Goal: Task Accomplishment & Management: Manage account settings

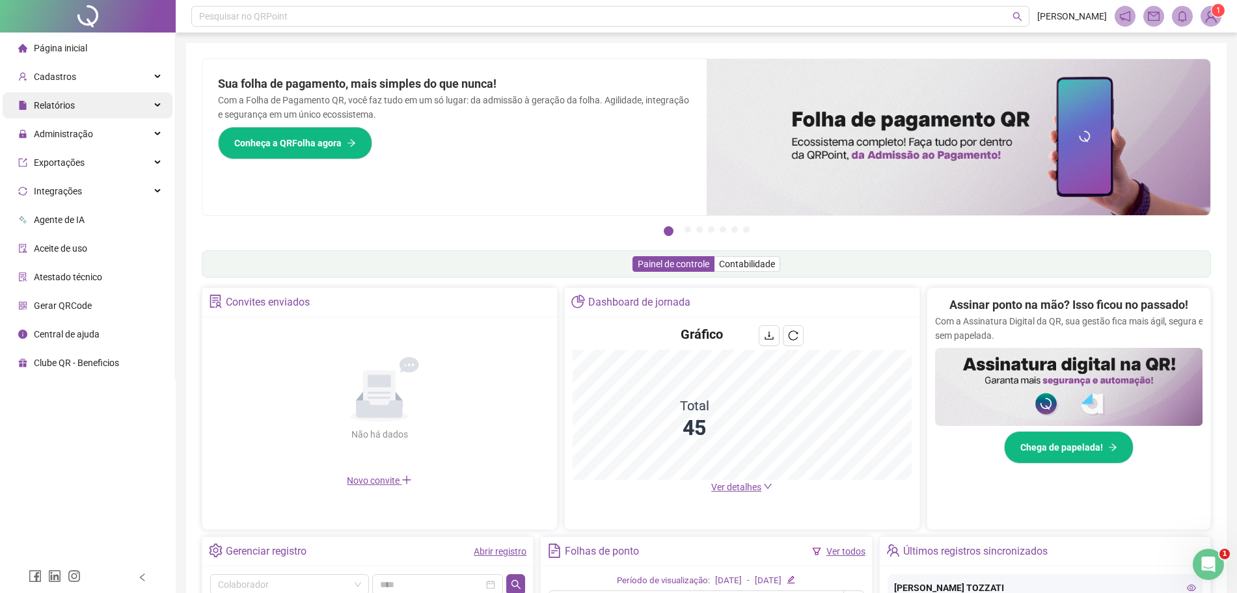
click at [23, 97] on span "Relatórios" at bounding box center [46, 105] width 57 height 26
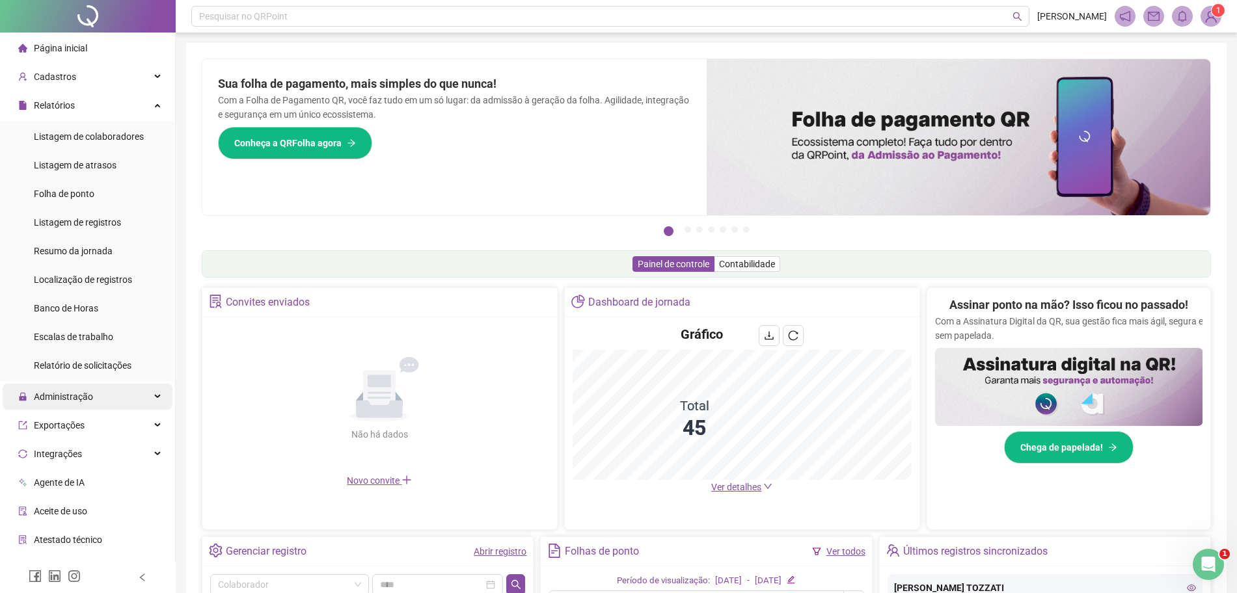
click at [63, 392] on span "Administração" at bounding box center [63, 397] width 59 height 10
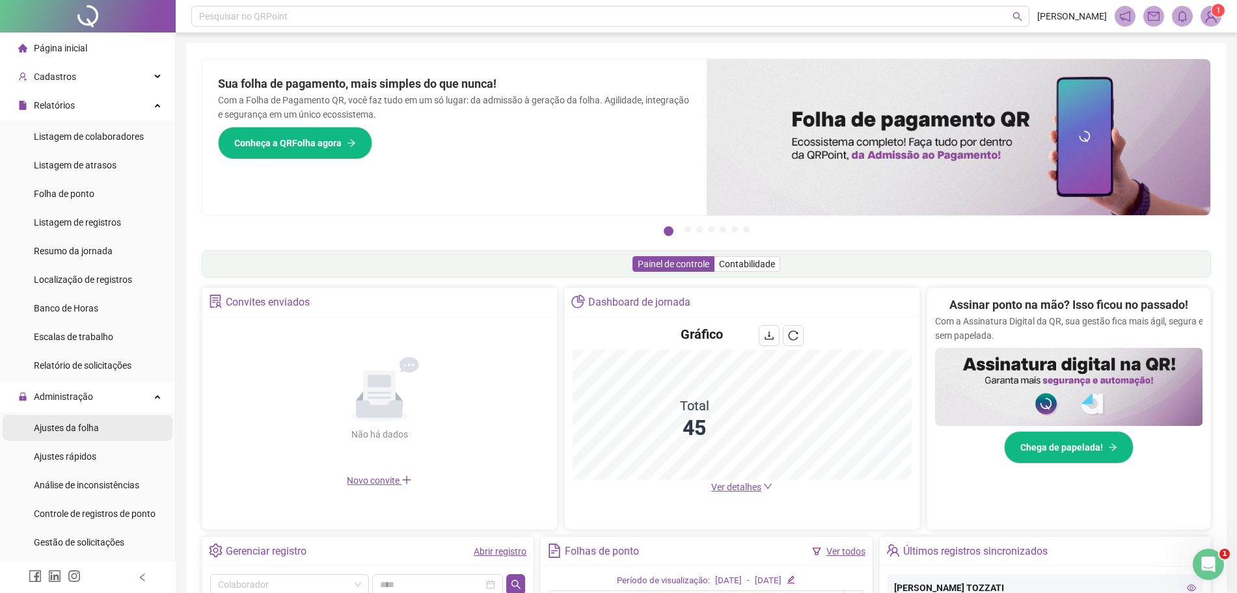
click at [96, 423] on span "Ajustes da folha" at bounding box center [66, 428] width 65 height 10
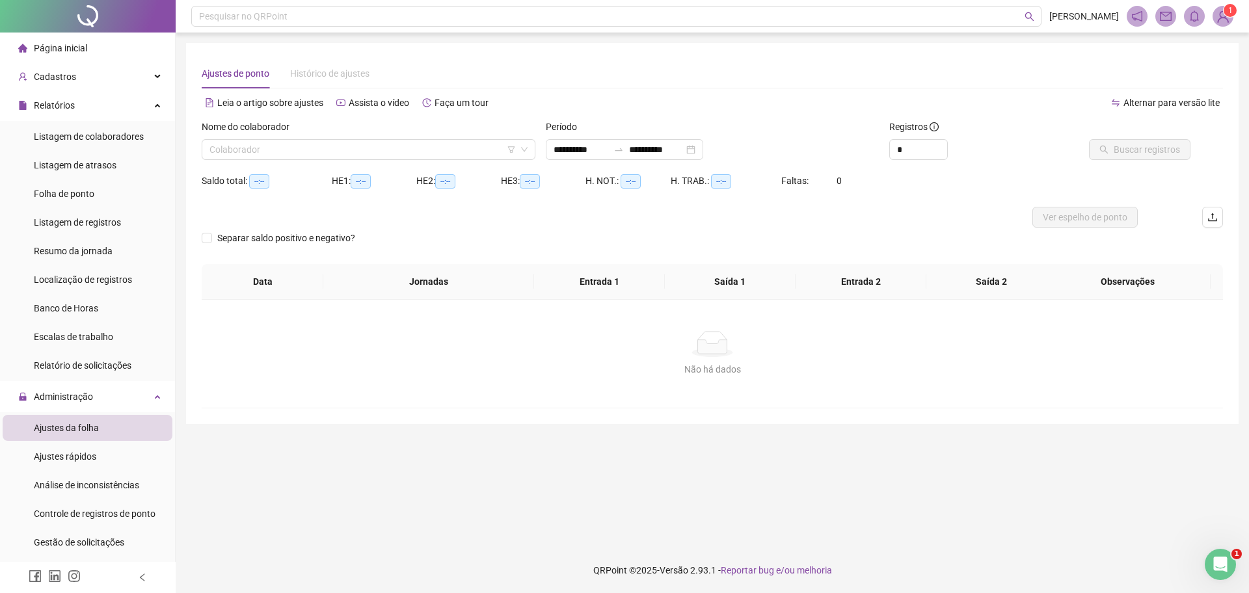
type input "**********"
click at [319, 150] on input "search" at bounding box center [362, 150] width 306 height 20
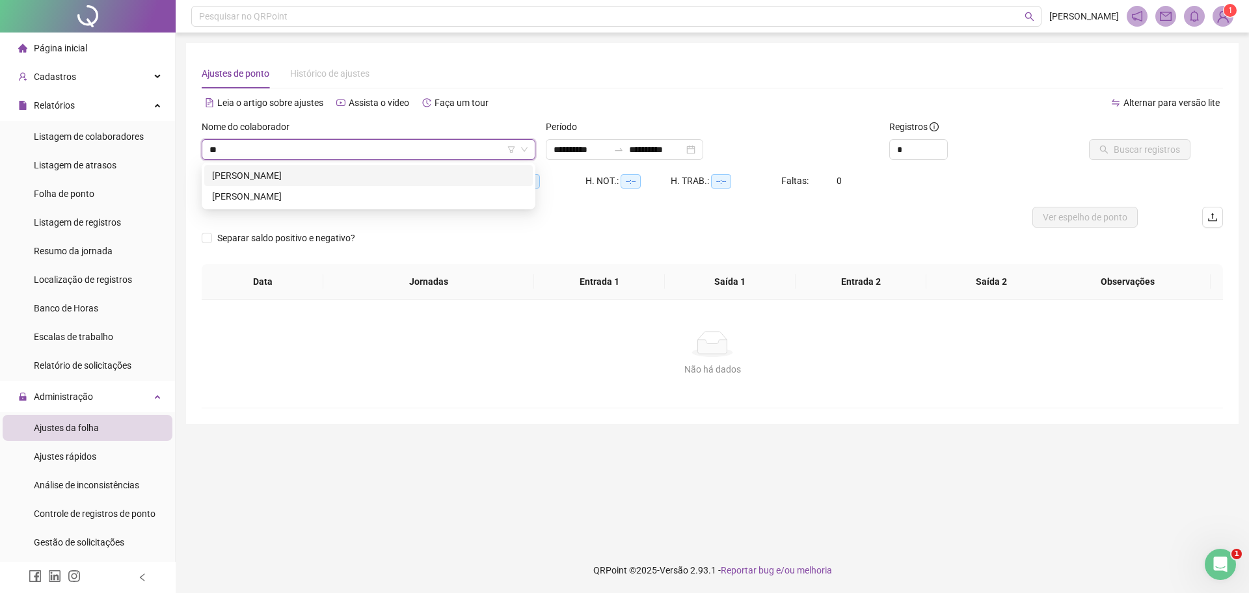
type input "***"
click at [321, 165] on div "[PERSON_NAME]" at bounding box center [368, 175] width 328 height 21
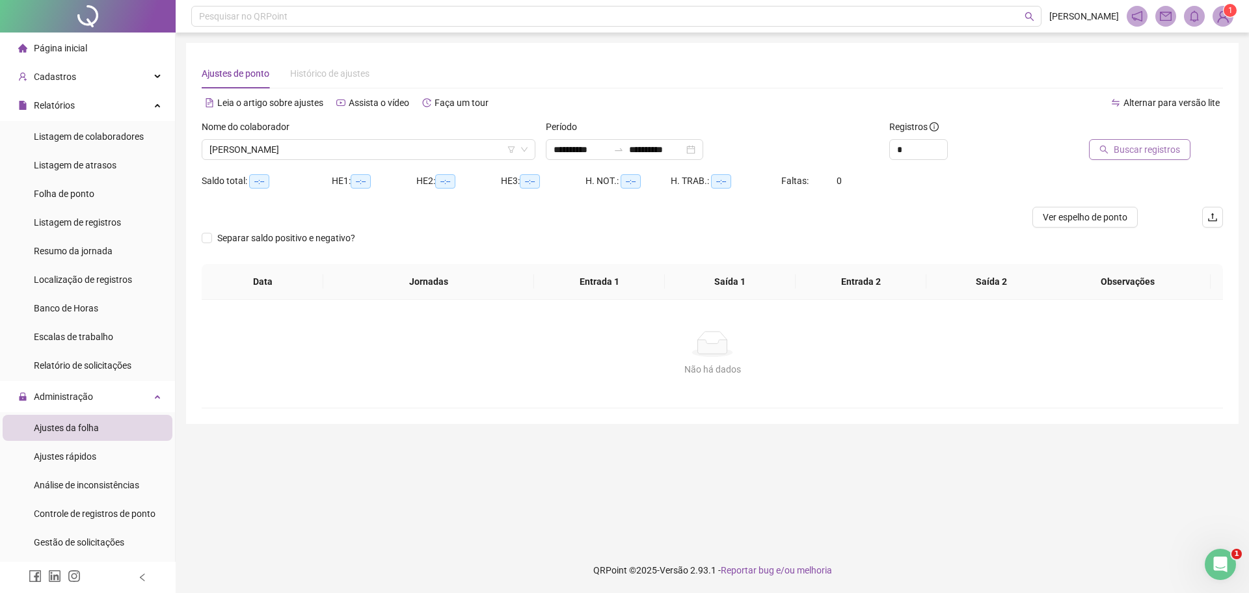
click at [1132, 146] on span "Buscar registros" at bounding box center [1147, 149] width 66 height 14
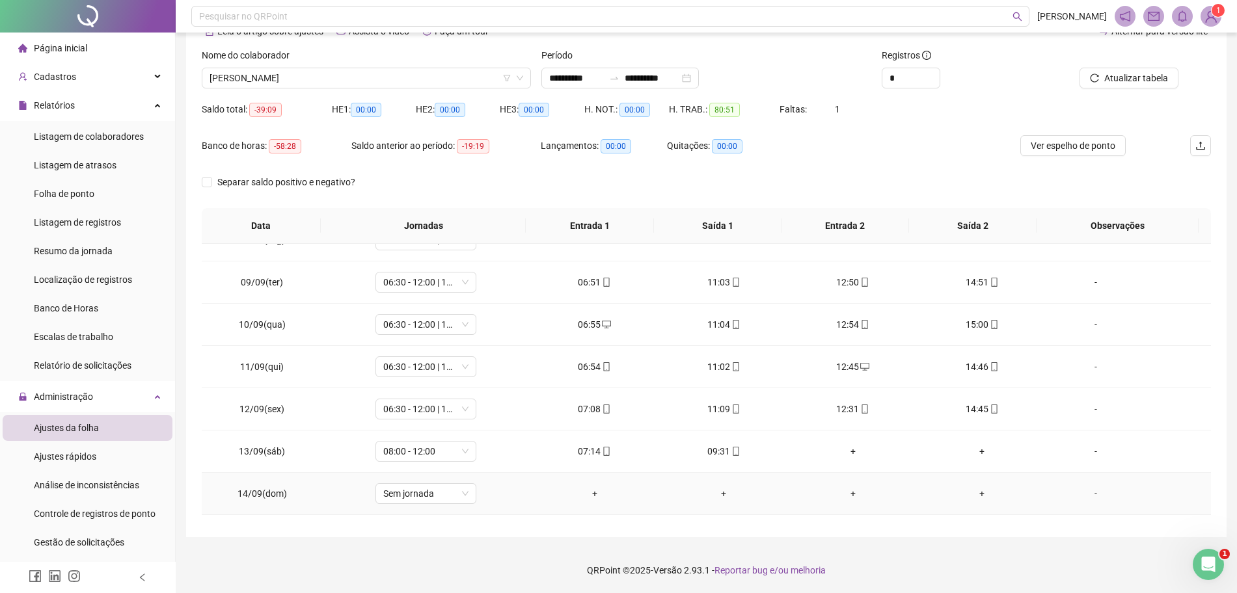
scroll to position [483, 0]
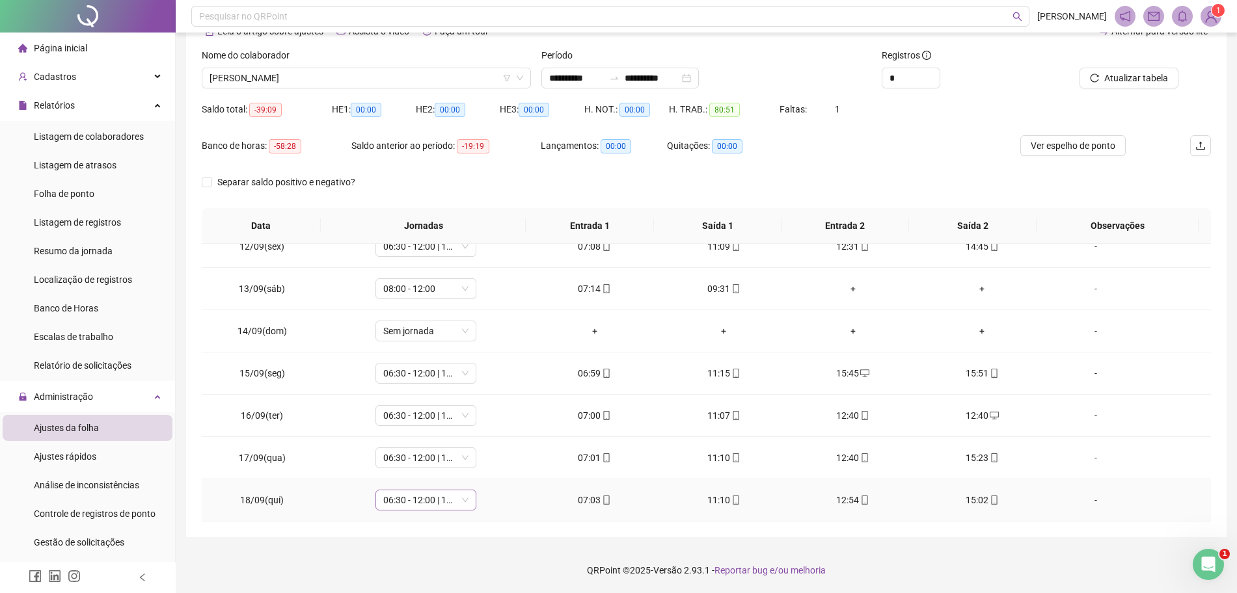
click at [461, 501] on span "06:30 - 12:00 | 14:00 - 16:30" at bounding box center [425, 500] width 85 height 20
click at [109, 166] on span "Listagem de atrasos" at bounding box center [75, 165] width 83 height 10
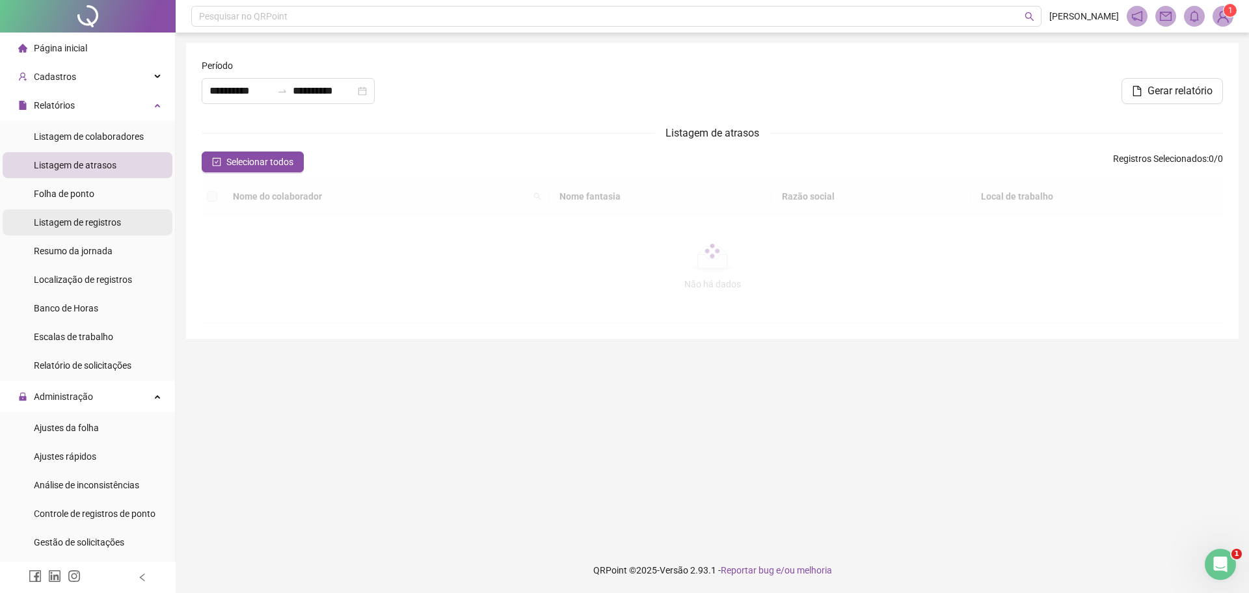
type input "**********"
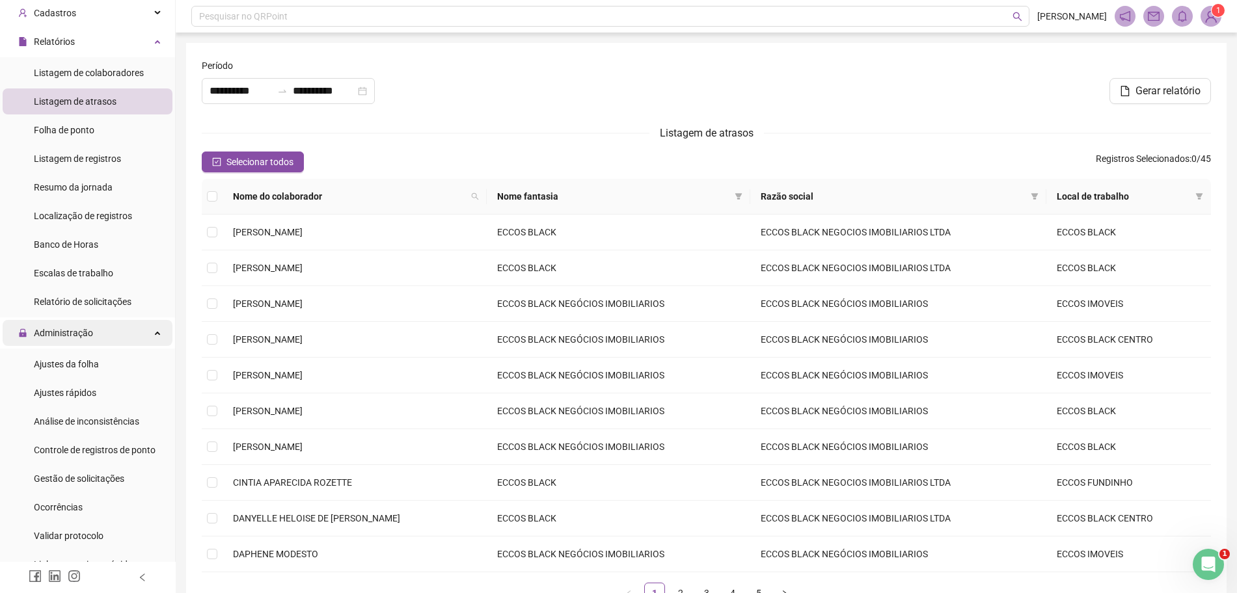
scroll to position [81, 0]
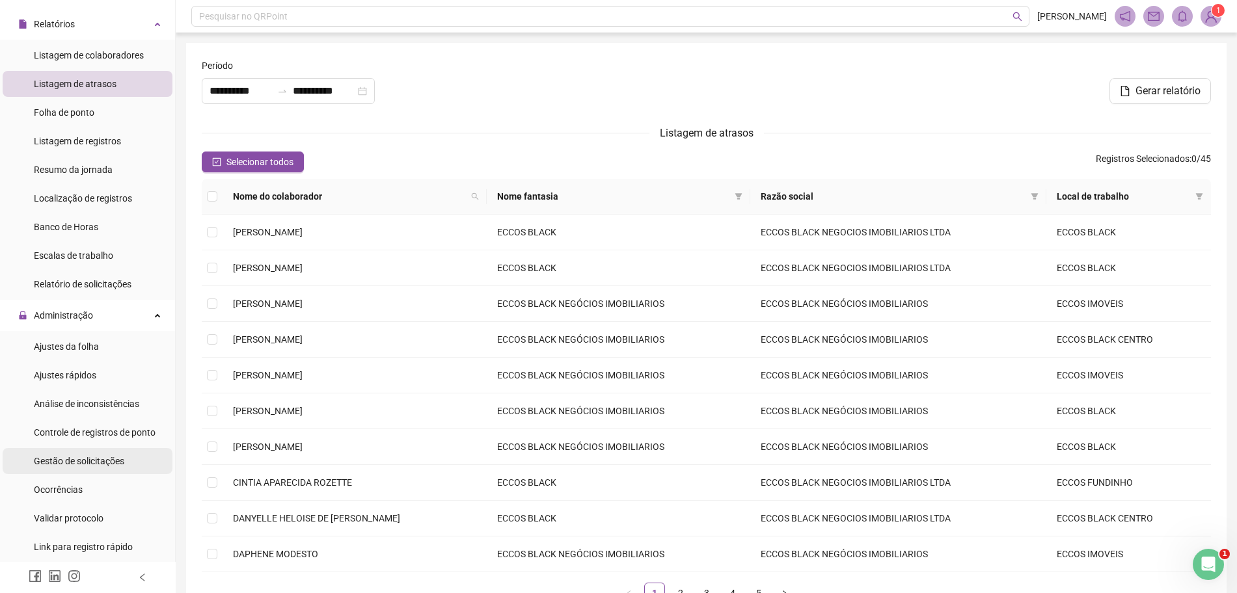
click at [97, 448] on div "Gestão de solicitações" at bounding box center [79, 461] width 90 height 26
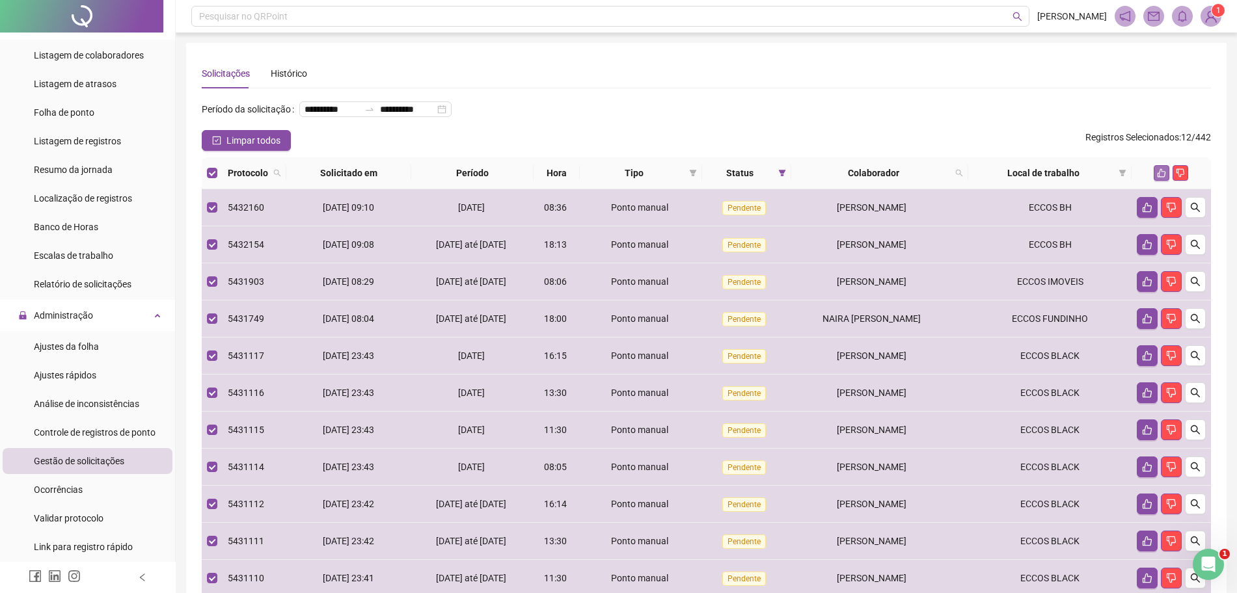
click at [1165, 178] on icon "like" at bounding box center [1161, 172] width 9 height 9
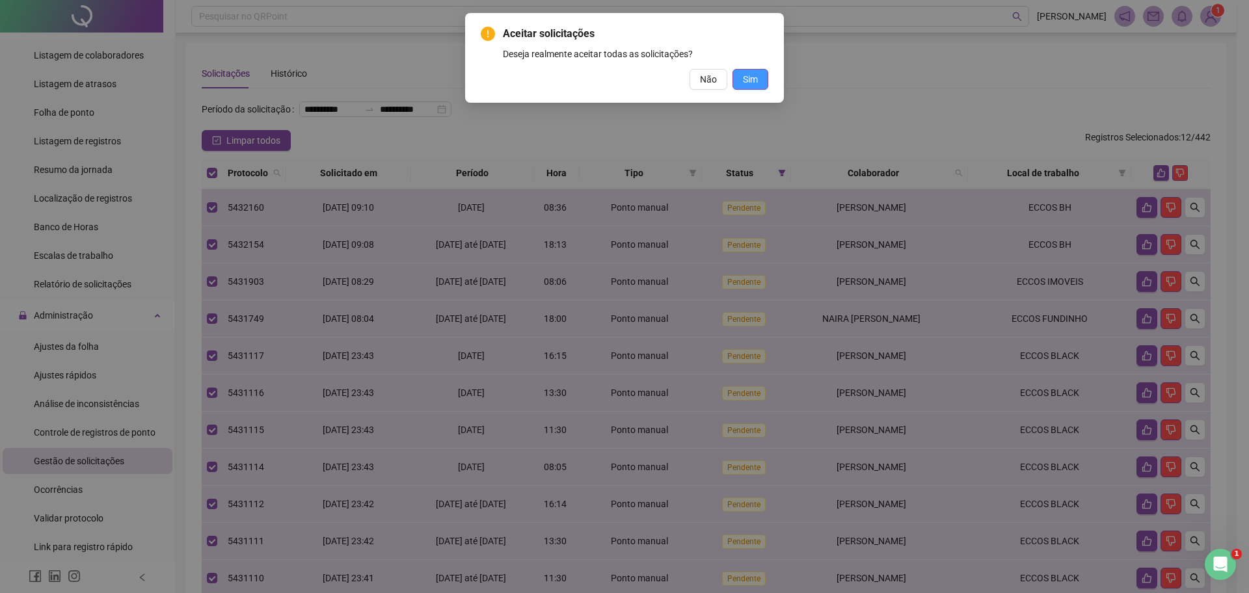
click at [750, 76] on span "Sim" at bounding box center [750, 79] width 15 height 14
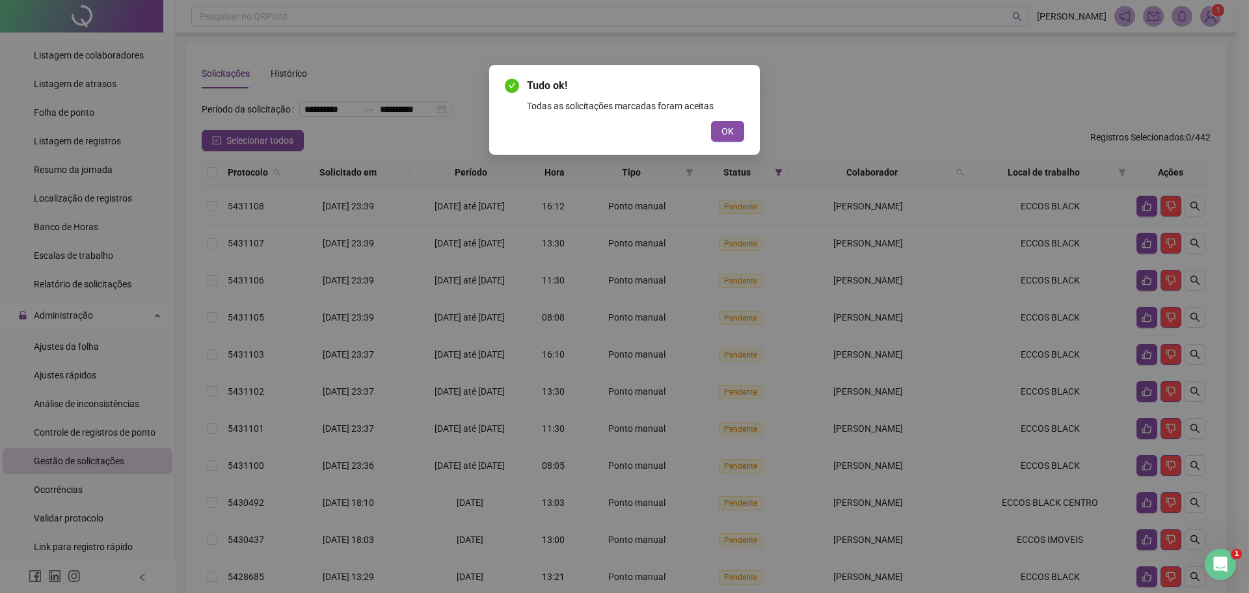
click at [744, 142] on div "Tudo ok! Todas as solicitações marcadas foram aceitas OK" at bounding box center [624, 110] width 271 height 90
click at [730, 144] on div "Tudo ok! Todas as solicitações marcadas foram aceitas OK" at bounding box center [624, 110] width 271 height 90
click at [730, 136] on span "OK" at bounding box center [727, 131] width 12 height 14
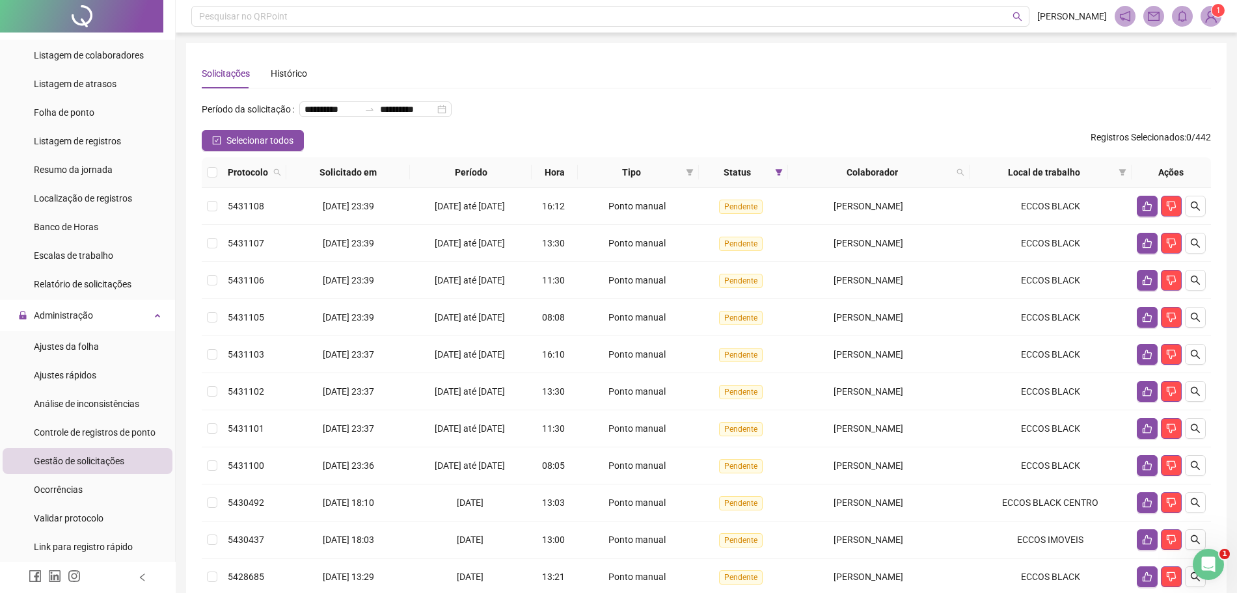
click at [199, 191] on div "**********" at bounding box center [706, 364] width 1040 height 642
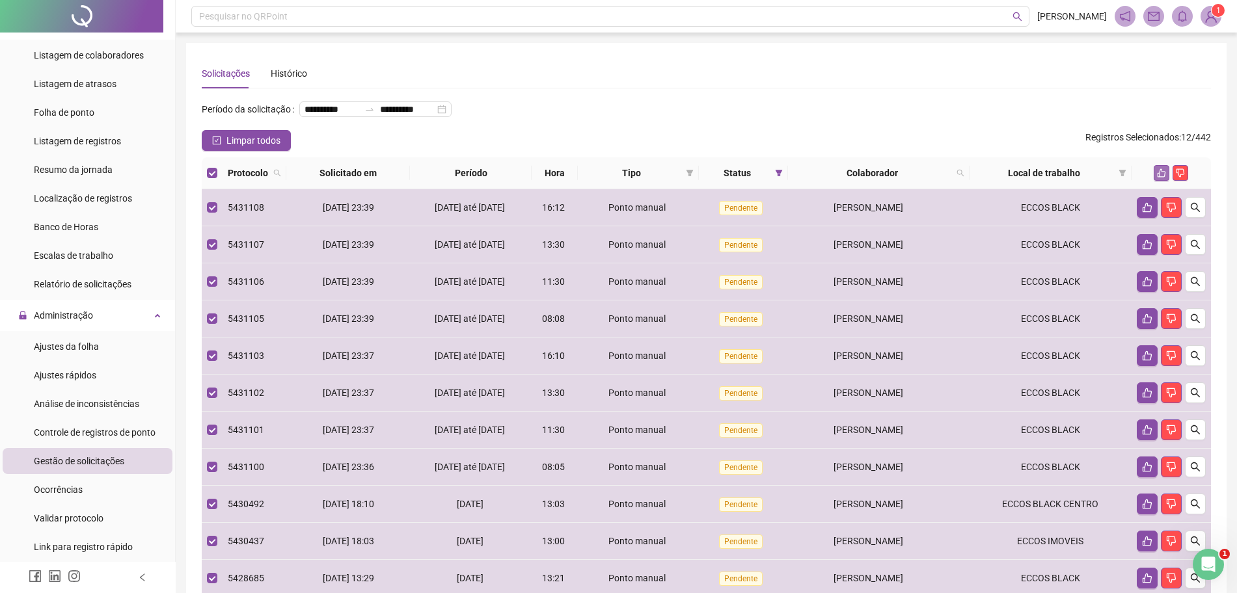
click at [1155, 181] on button "button" at bounding box center [1161, 173] width 16 height 16
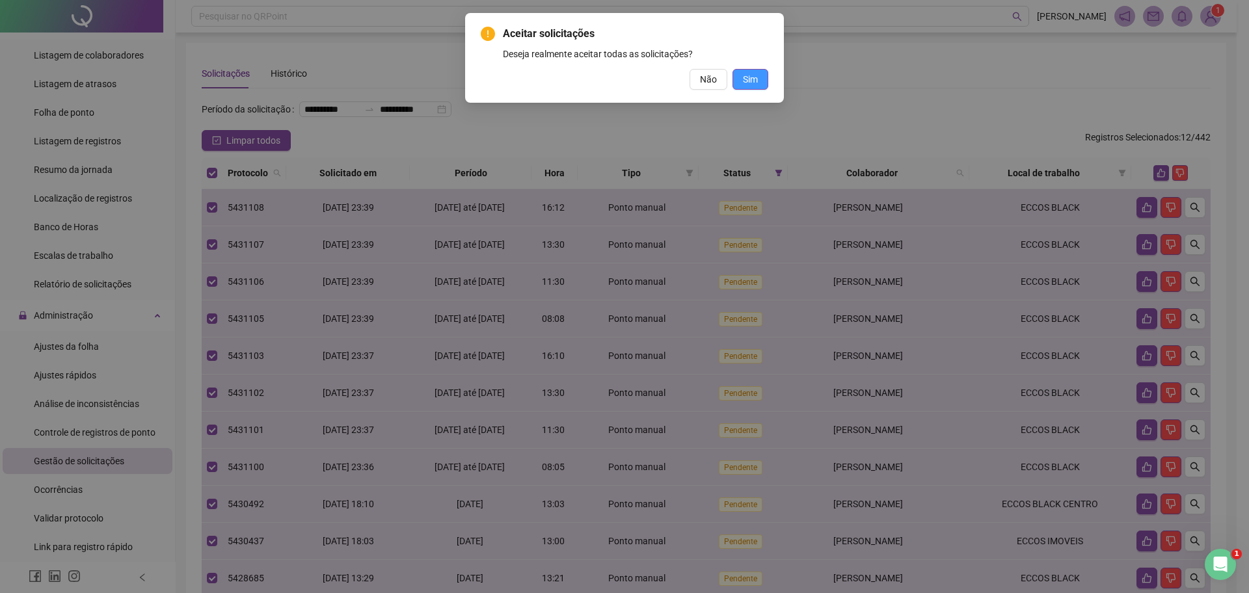
click at [753, 87] on button "Sim" at bounding box center [750, 79] width 36 height 21
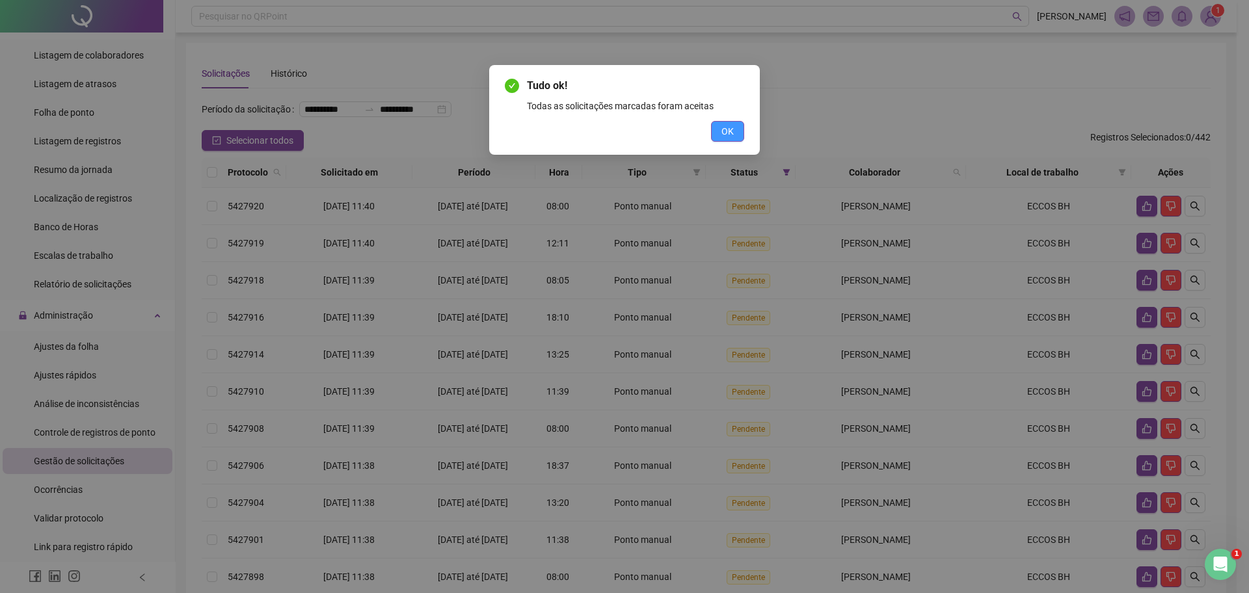
click at [731, 141] on button "OK" at bounding box center [727, 131] width 33 height 21
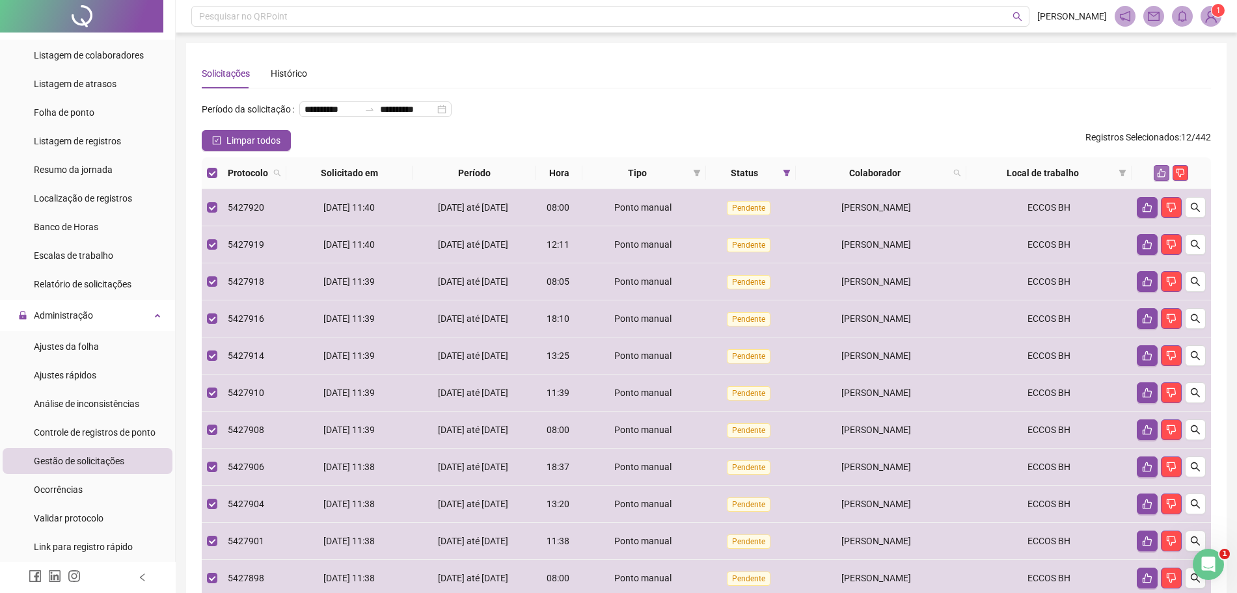
click at [1157, 178] on icon "like" at bounding box center [1161, 172] width 9 height 9
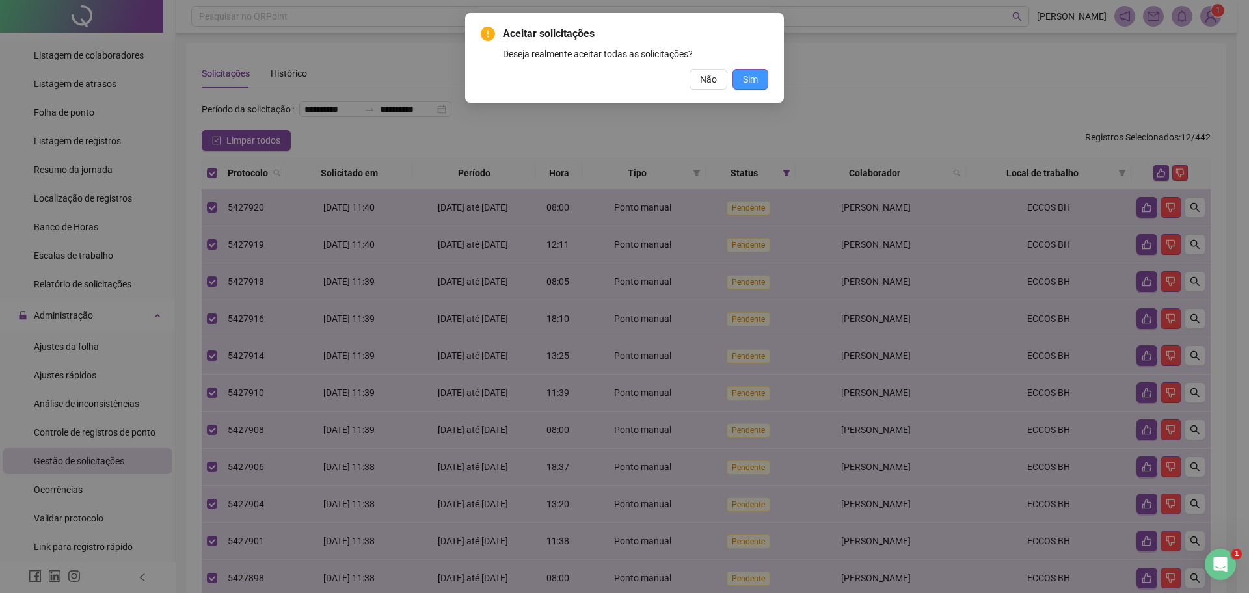
click at [743, 81] on span "Sim" at bounding box center [750, 79] width 15 height 14
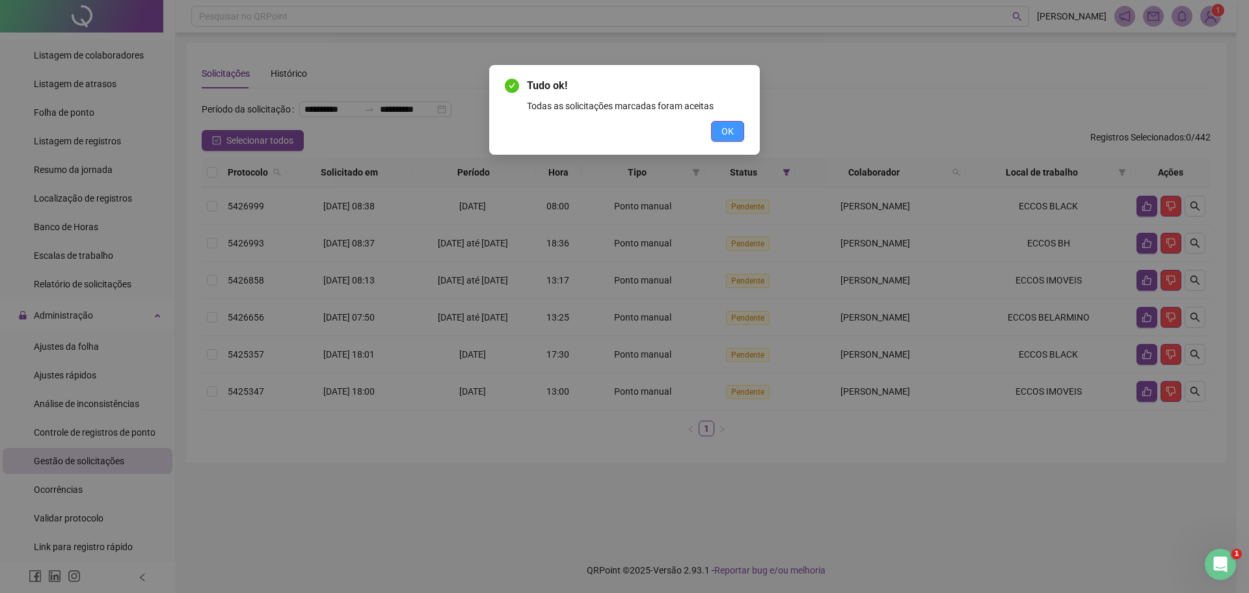
click at [730, 126] on span "OK" at bounding box center [727, 131] width 12 height 14
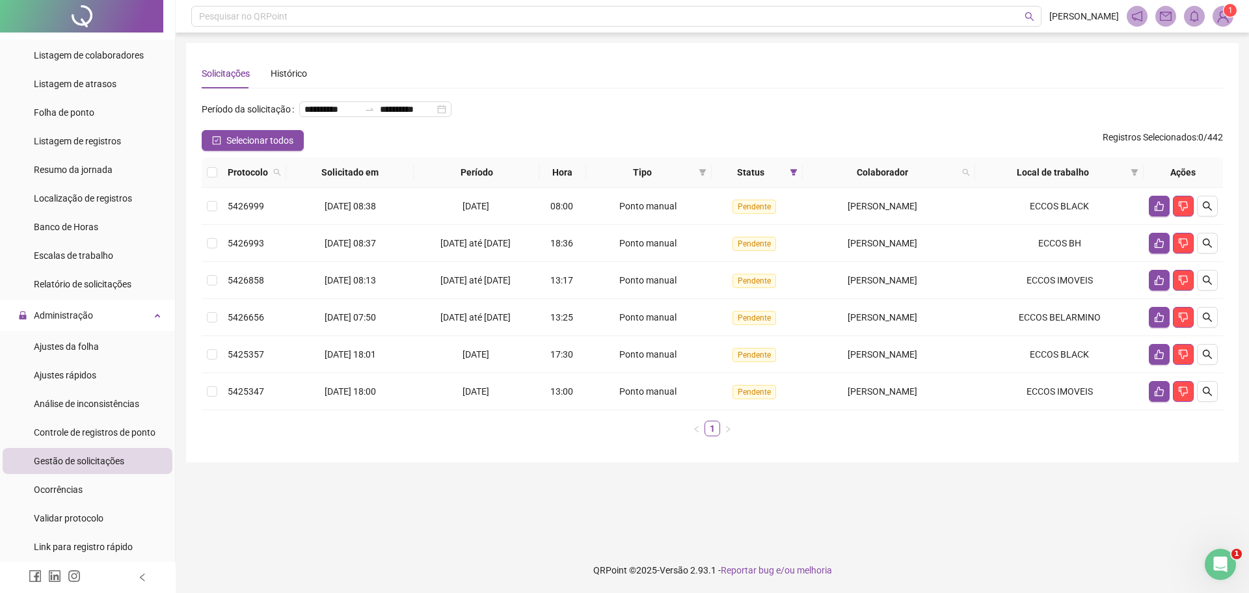
click at [220, 188] on th at bounding box center [212, 172] width 21 height 31
click at [219, 188] on th at bounding box center [212, 172] width 21 height 31
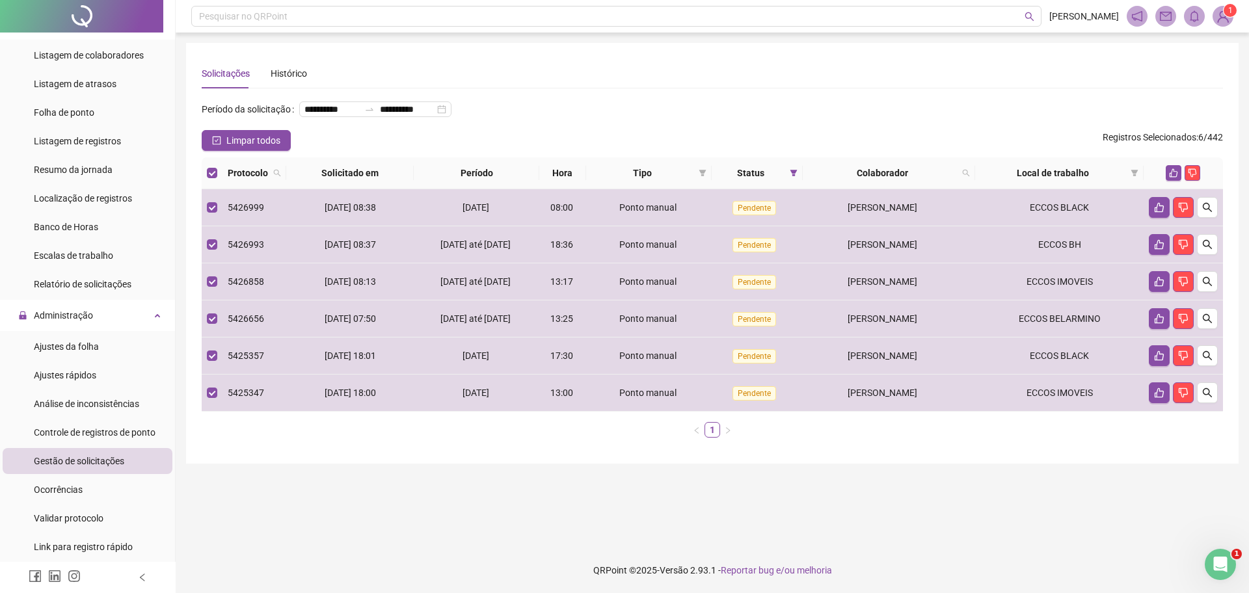
click at [1183, 181] on div at bounding box center [1183, 173] width 69 height 16
click at [1168, 181] on button "button" at bounding box center [1174, 173] width 16 height 16
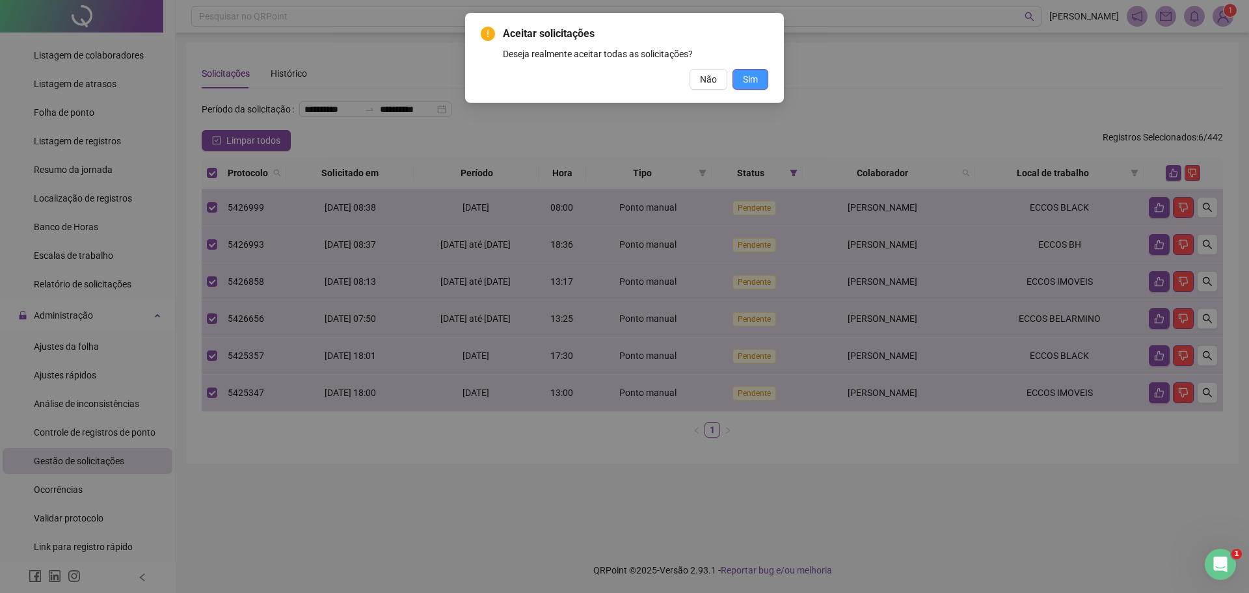
click at [756, 81] on span "Sim" at bounding box center [750, 79] width 15 height 14
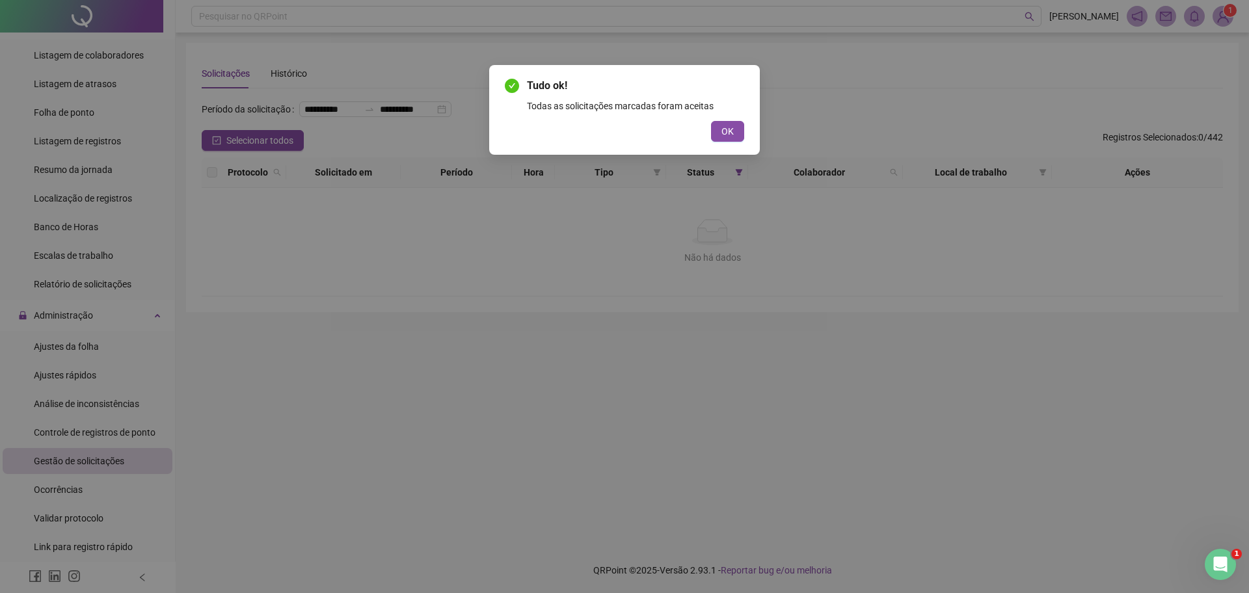
click at [736, 125] on button "OK" at bounding box center [727, 131] width 33 height 21
